Goal: Communication & Community: Answer question/provide support

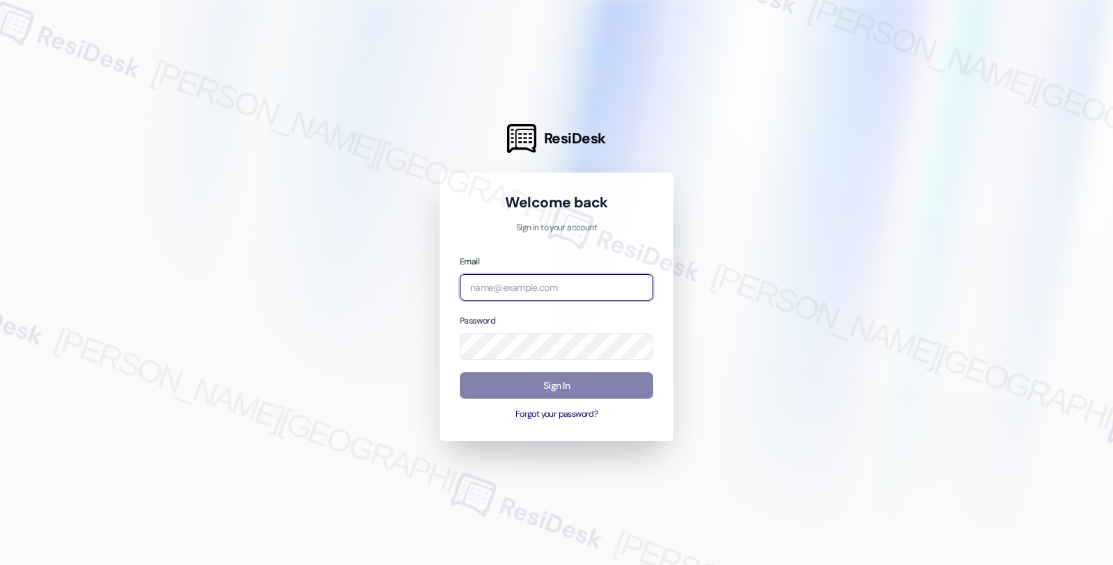
click at [546, 290] on input "email" at bounding box center [556, 287] width 193 height 27
type input "[EMAIL_ADDRESS][PERSON_NAME][DOMAIN_NAME]"
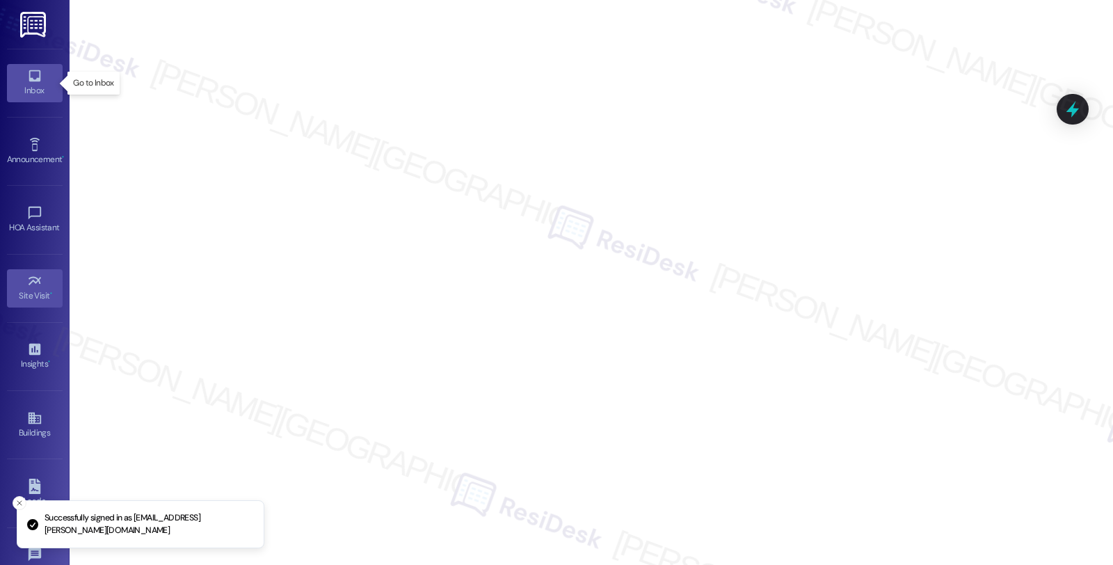
click at [42, 90] on div "Inbox" at bounding box center [35, 91] width 70 height 14
